Goal: Find specific page/section: Find specific page/section

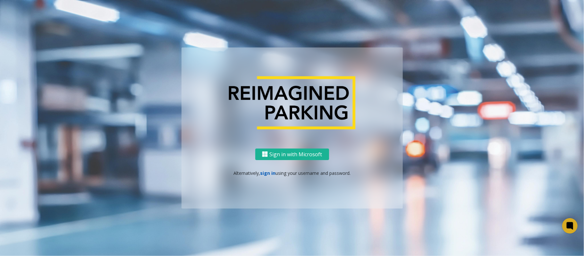
click at [267, 173] on link "sign in" at bounding box center [267, 173] width 15 height 6
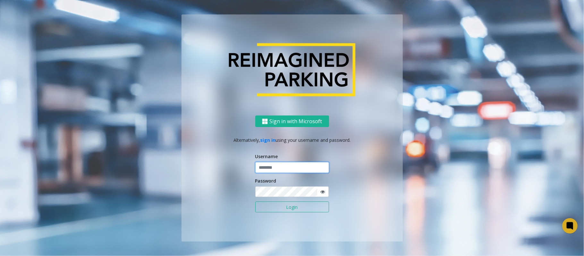
click at [270, 166] on input "text" at bounding box center [292, 167] width 74 height 11
type input "*******"
click at [255, 201] on button "Login" at bounding box center [292, 206] width 74 height 11
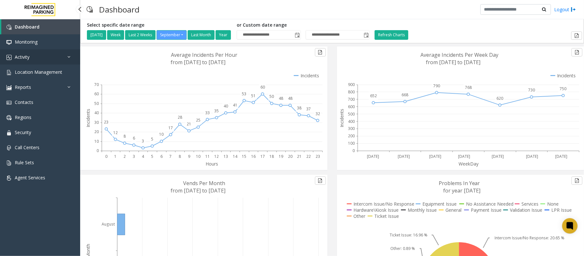
click at [47, 56] on link "Activity" at bounding box center [40, 56] width 80 height 15
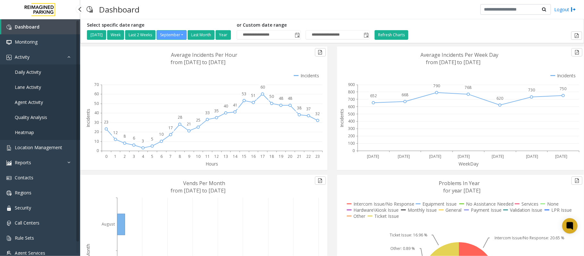
click at [44, 71] on link "Daily Activity" at bounding box center [40, 71] width 80 height 15
